Goal: Use online tool/utility: Utilize a website feature to perform a specific function

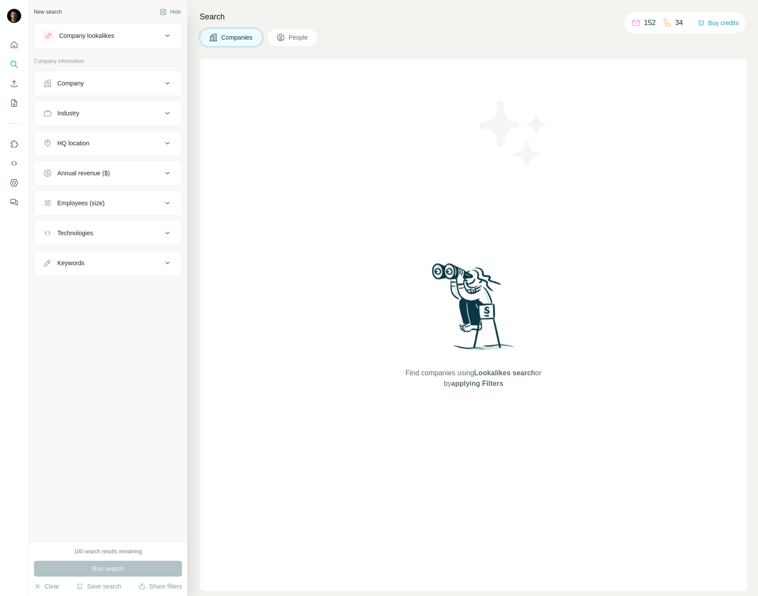
click at [156, 78] on button "Company" at bounding box center [107, 83] width 147 height 21
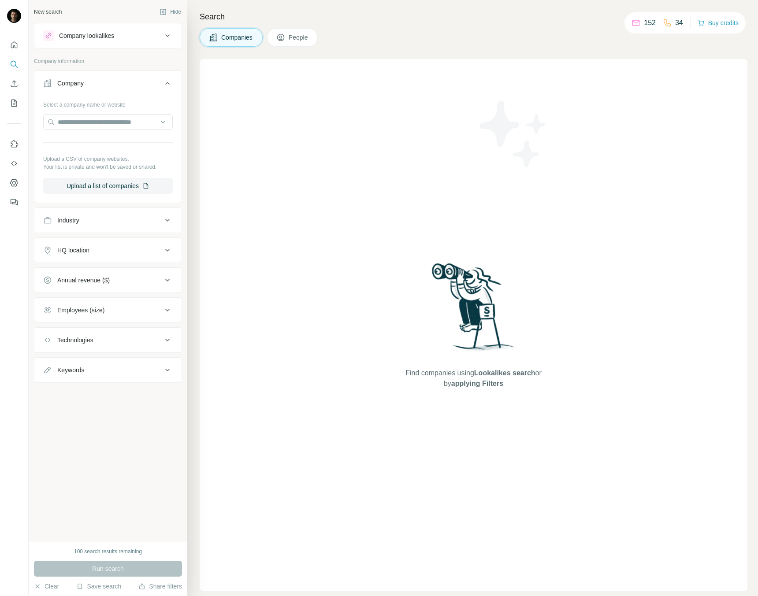
click at [149, 93] on button "Company" at bounding box center [107, 85] width 147 height 25
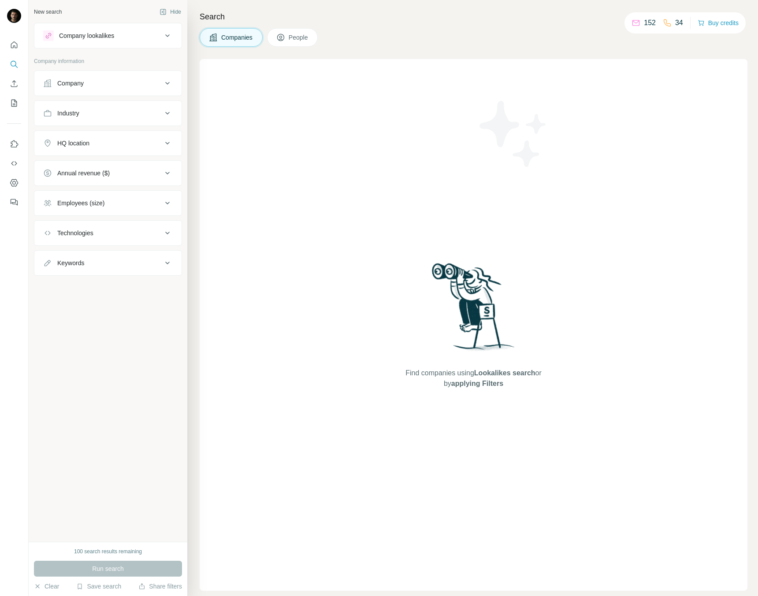
click at [124, 37] on div "Company lookalikes" at bounding box center [102, 35] width 119 height 11
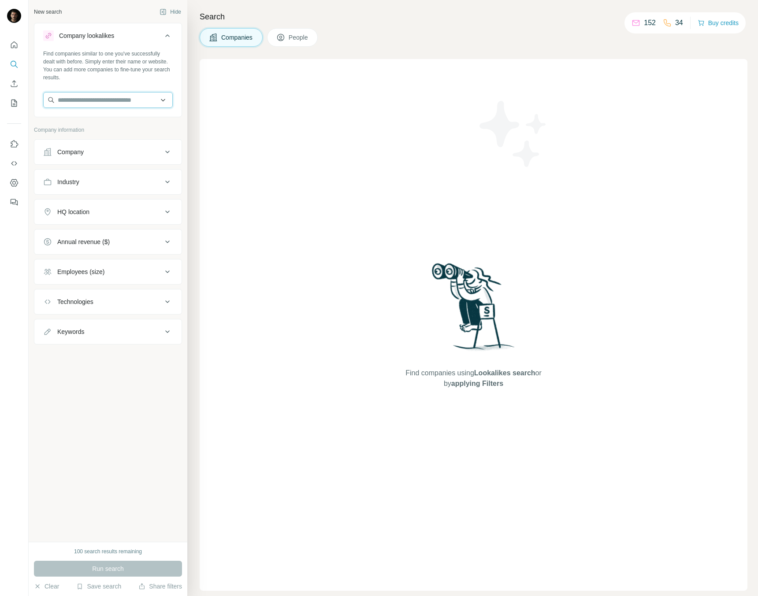
click at [118, 97] on input "text" at bounding box center [108, 100] width 130 height 16
type input "********"
click at [101, 116] on div "[PERSON_NAME][DOMAIN_NAME]" at bounding box center [107, 124] width 125 height 24
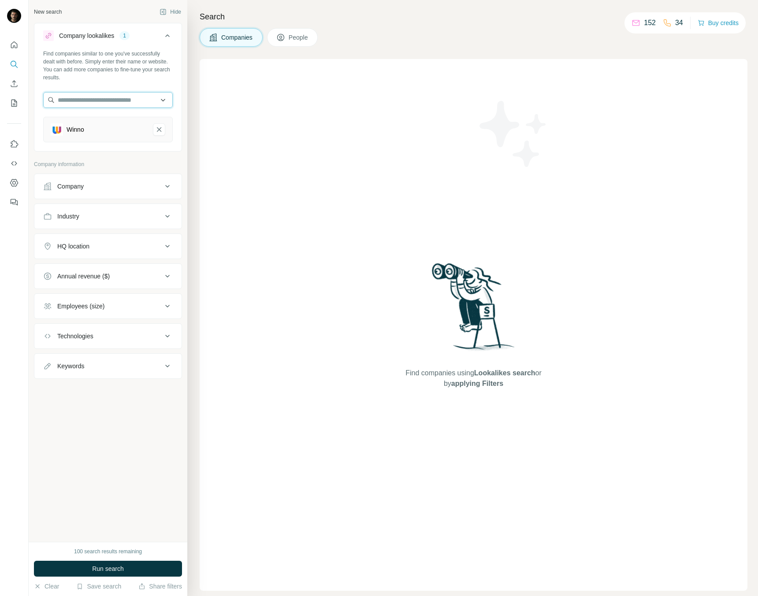
click at [101, 94] on input "text" at bounding box center [108, 100] width 130 height 16
type input "********"
click at [93, 123] on p "[PERSON_NAME] Consulting" at bounding box center [111, 119] width 86 height 9
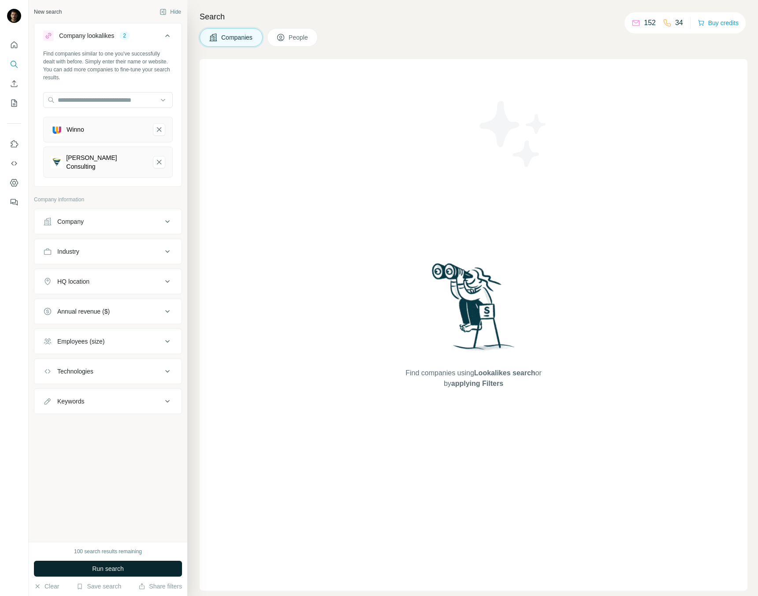
click at [138, 567] on button "Run search" at bounding box center [108, 569] width 148 height 16
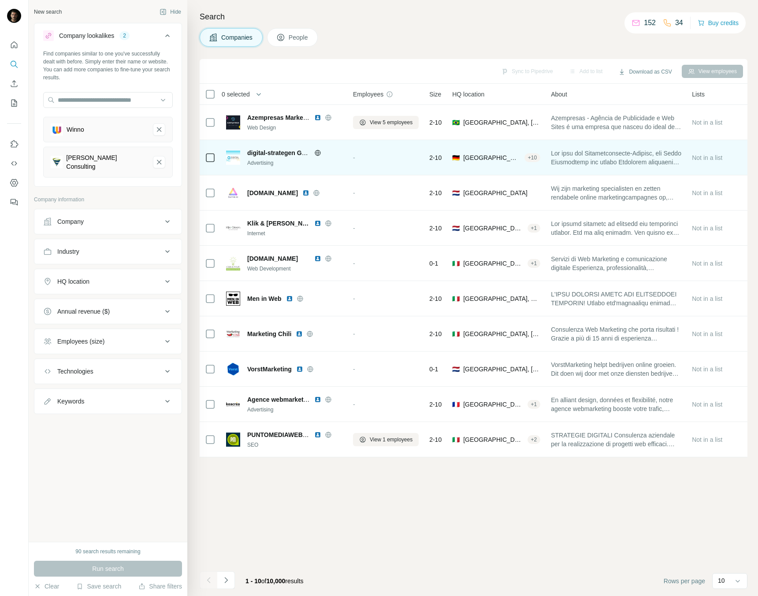
click at [316, 152] on icon at bounding box center [317, 152] width 7 height 7
